Goal: Information Seeking & Learning: Find specific fact

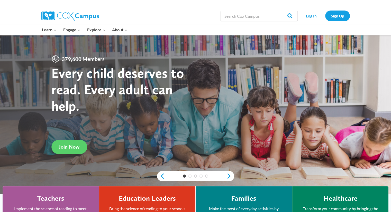
drag, startPoint x: 245, startPoint y: 10, endPoint x: 247, endPoint y: 12, distance: 2.9
click at [245, 10] on div "Search in https://coxcampus.org/ Search Search" at bounding box center [259, 16] width 77 height 16
click at [249, 20] on input "Search in [URL][DOMAIN_NAME]" at bounding box center [259, 16] width 77 height 10
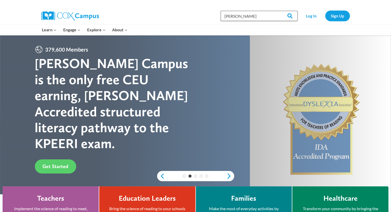
type input "[PERSON_NAME]"
click at [278, 11] on input "Search" at bounding box center [288, 16] width 20 height 10
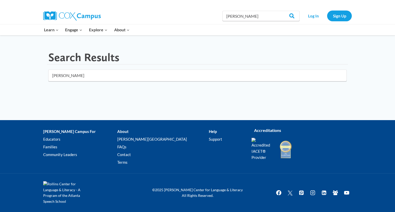
click at [339, 76] on input "[PERSON_NAME]" at bounding box center [197, 76] width 298 height 12
click at [340, 75] on input "[PERSON_NAME]" at bounding box center [197, 76] width 298 height 12
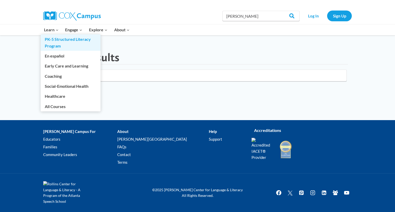
click at [52, 39] on link "PK-5 Structured Literacy Program" at bounding box center [71, 42] width 60 height 16
